Goal: Task Accomplishment & Management: Manage account settings

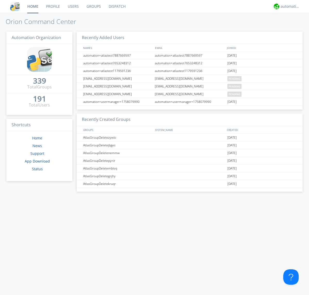
click at [73, 6] on link "Users" at bounding box center [73, 6] width 19 height 13
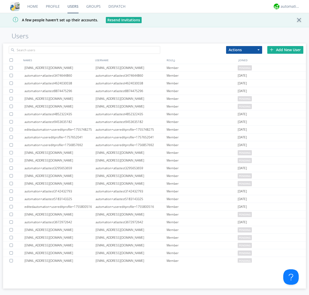
click at [285, 50] on div "Add New User" at bounding box center [285, 50] width 36 height 8
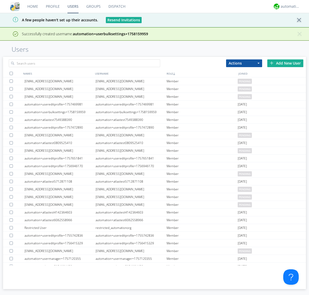
click at [285, 63] on div "Add New User" at bounding box center [285, 63] width 36 height 8
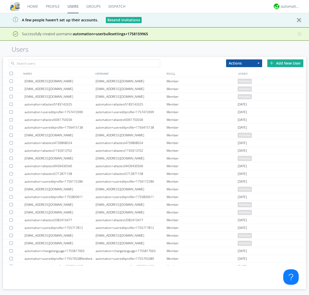
click at [285, 63] on div "Add New User" at bounding box center [285, 63] width 36 height 8
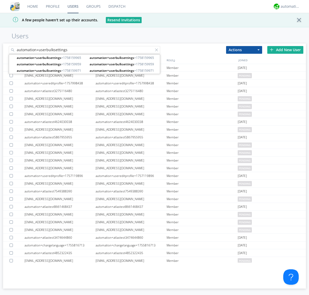
type input "automation+userbulksettings"
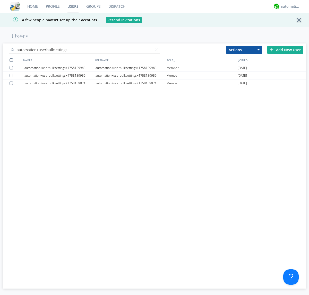
click at [11, 60] on div at bounding box center [11, 59] width 3 height 3
click at [244, 50] on button "Actions" at bounding box center [244, 50] width 36 height 8
click at [0, 0] on link "Edit Settings" at bounding box center [0, 0] width 0 height 0
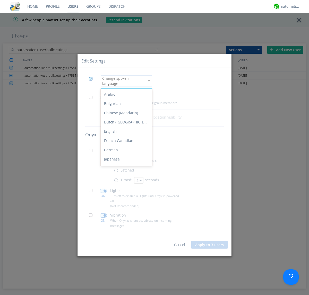
click at [125, 219] on div "Spanish" at bounding box center [126, 223] width 51 height 9
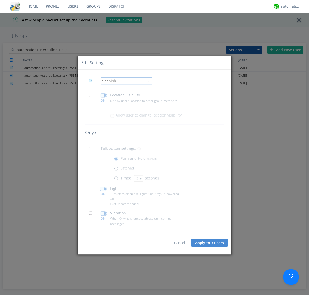
click at [92, 97] on span at bounding box center [92, 97] width 6 height 6
click at [0, 0] on input "checkbox" at bounding box center [0, 0] width 0 height 0
click at [103, 95] on span at bounding box center [103, 96] width 7 height 4
click at [0, 0] on input "checkbox" at bounding box center [0, 0] width 0 height 0
click at [92, 150] on span at bounding box center [92, 150] width 6 height 6
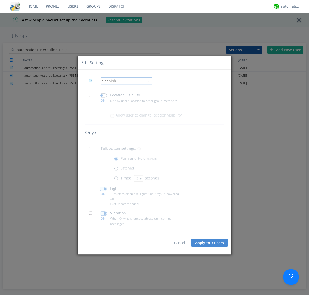
click at [0, 0] on input "checkbox" at bounding box center [0, 0] width 0 height 0
click at [117, 179] on span at bounding box center [117, 179] width 6 height 6
click at [0, 0] on input "radio" at bounding box center [0, 0] width 0 height 0
click at [138, 178] on button "2" at bounding box center [138, 178] width 9 height 6
click at [0, 0] on link "3" at bounding box center [0, 0] width 0 height 0
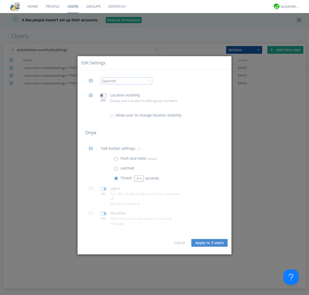
click at [92, 190] on span at bounding box center [92, 190] width 6 height 6
click at [0, 0] on input "checkbox" at bounding box center [0, 0] width 0 height 0
click at [103, 189] on span at bounding box center [103, 189] width 7 height 4
click at [0, 0] on input "checkbox" at bounding box center [0, 0] width 0 height 0
click at [92, 215] on span at bounding box center [92, 215] width 6 height 6
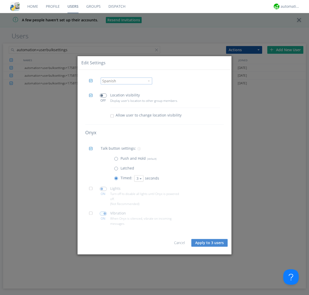
click at [0, 0] on input "checkbox" at bounding box center [0, 0] width 0 height 0
click at [103, 213] on span at bounding box center [103, 213] width 7 height 4
click at [0, 0] on input "checkbox" at bounding box center [0, 0] width 0 height 0
click at [210, 243] on button "Apply to 3 users" at bounding box center [209, 243] width 36 height 8
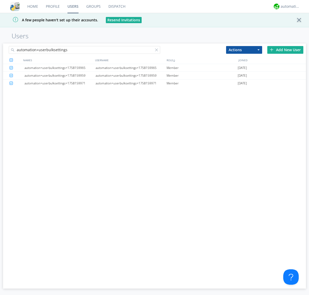
click at [73, 6] on link "Users" at bounding box center [73, 6] width 19 height 13
click at [157, 51] on div at bounding box center [157, 50] width 5 height 5
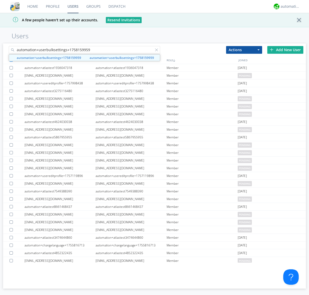
type input "automation+userbulksettings+1758159959"
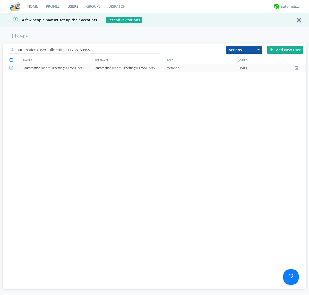
click at [131, 68] on div "automation+userbulksettings+1758159959" at bounding box center [130, 68] width 71 height 8
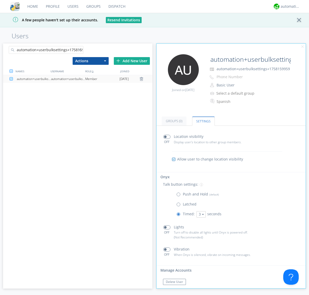
scroll to position [9, 0]
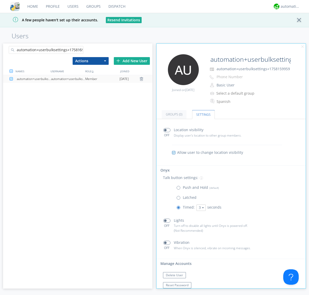
click at [80, 51] on div at bounding box center [80, 50] width 5 height 5
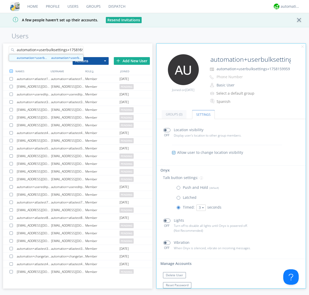
scroll to position [0, 6]
type input "automation+userbulksettings+1758159965"
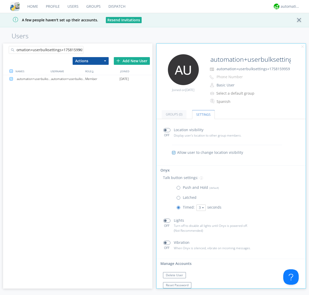
click at [68, 79] on div "automation+userbulksettings+1758159965" at bounding box center [68, 79] width 34 height 8
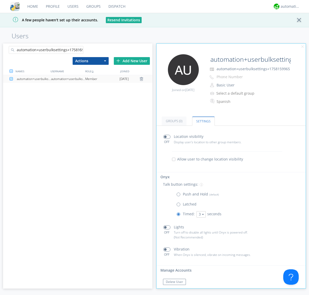
scroll to position [9, 0]
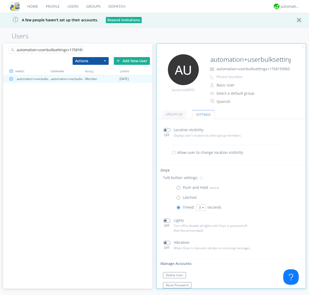
click at [80, 51] on div at bounding box center [80, 50] width 5 height 5
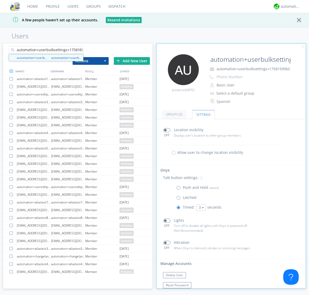
scroll to position [0, 6]
type input "automation+userbulksettings+1758159971"
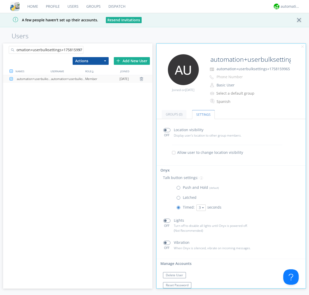
click at [68, 79] on div "automation+userbulksettings+1758159971" at bounding box center [68, 79] width 34 height 8
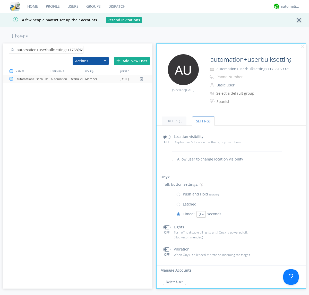
scroll to position [9, 0]
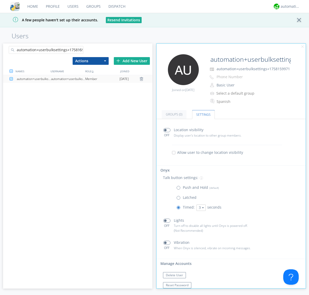
click at [73, 6] on link "Users" at bounding box center [73, 6] width 19 height 13
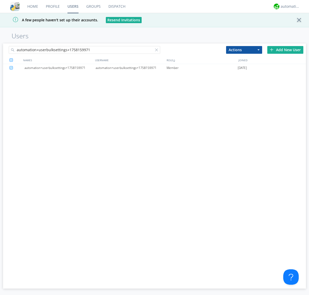
click at [157, 51] on div at bounding box center [157, 50] width 5 height 5
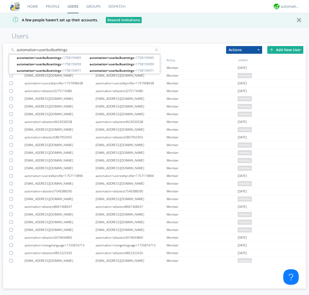
type input "automation+userbulksettings"
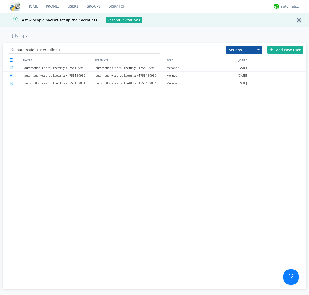
click at [244, 50] on button "Actions" at bounding box center [244, 50] width 36 height 8
click at [0, 0] on link "Delete User" at bounding box center [0, 0] width 0 height 0
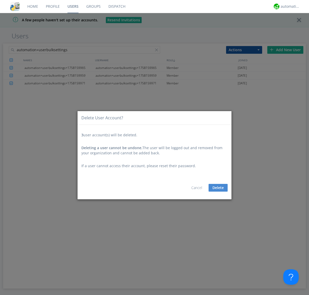
click at [218, 188] on button "Delete" at bounding box center [217, 188] width 19 height 8
